Goal: Task Accomplishment & Management: Manage account settings

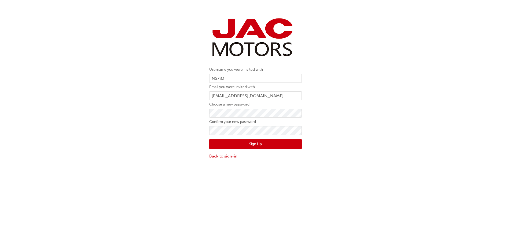
click at [222, 145] on button "Sign Up" at bounding box center [255, 144] width 93 height 10
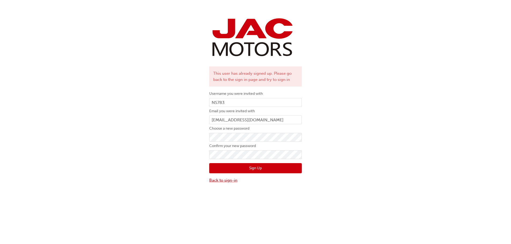
click at [227, 180] on link "Back to sign-in" at bounding box center [255, 181] width 93 height 6
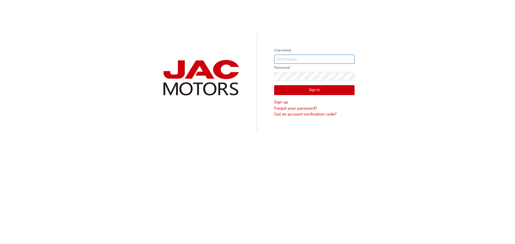
type input "NS783"
click at [297, 62] on input "NS783" at bounding box center [314, 59] width 80 height 9
click at [282, 90] on button "Sign In" at bounding box center [314, 90] width 80 height 10
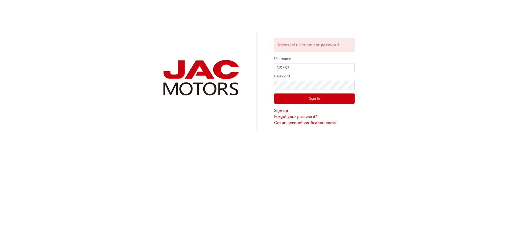
click at [291, 97] on button "Sign In" at bounding box center [314, 99] width 80 height 10
